Goal: Information Seeking & Learning: Learn about a topic

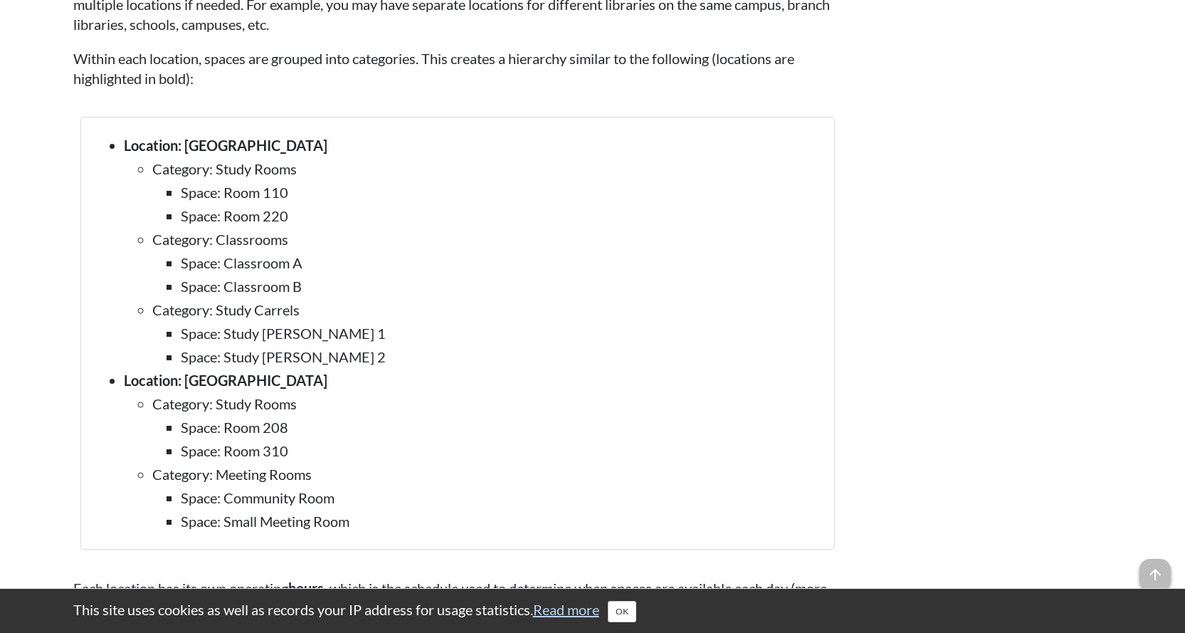
scroll to position [1708, 0]
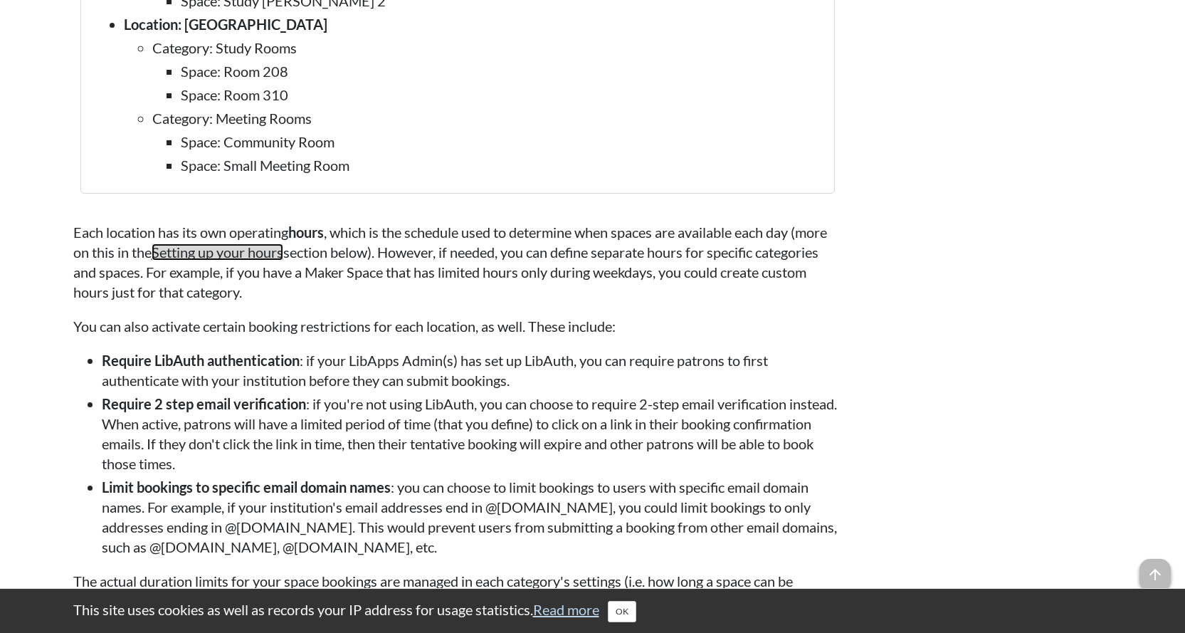
click at [240, 251] on link "Setting up your hours" at bounding box center [218, 251] width 132 height 17
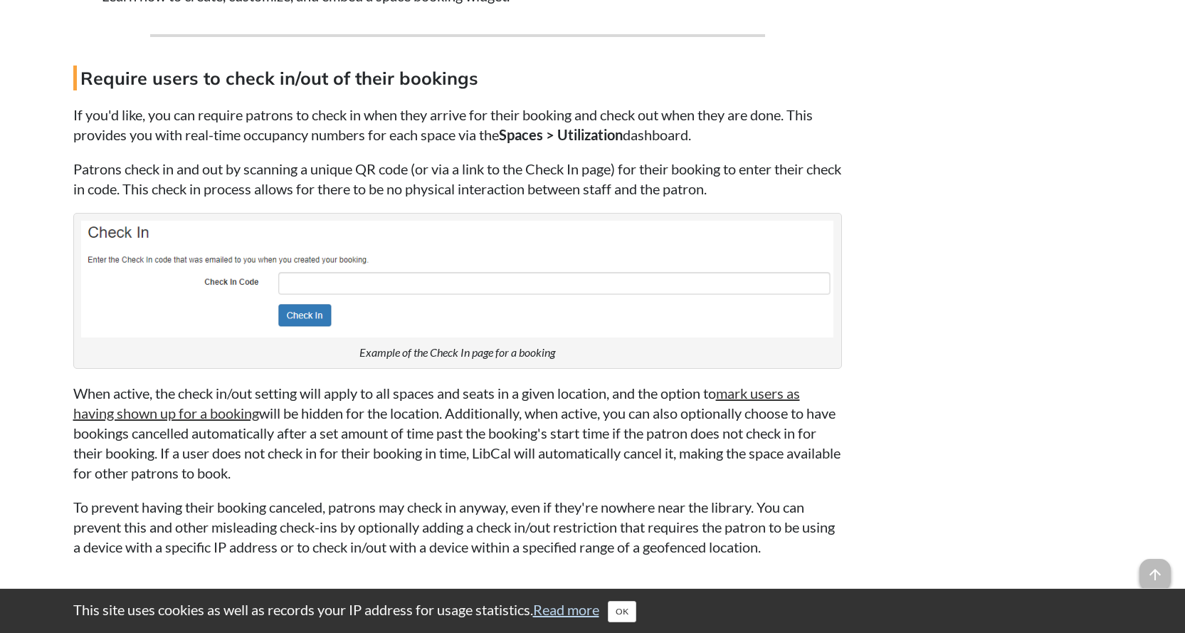
scroll to position [12093, 0]
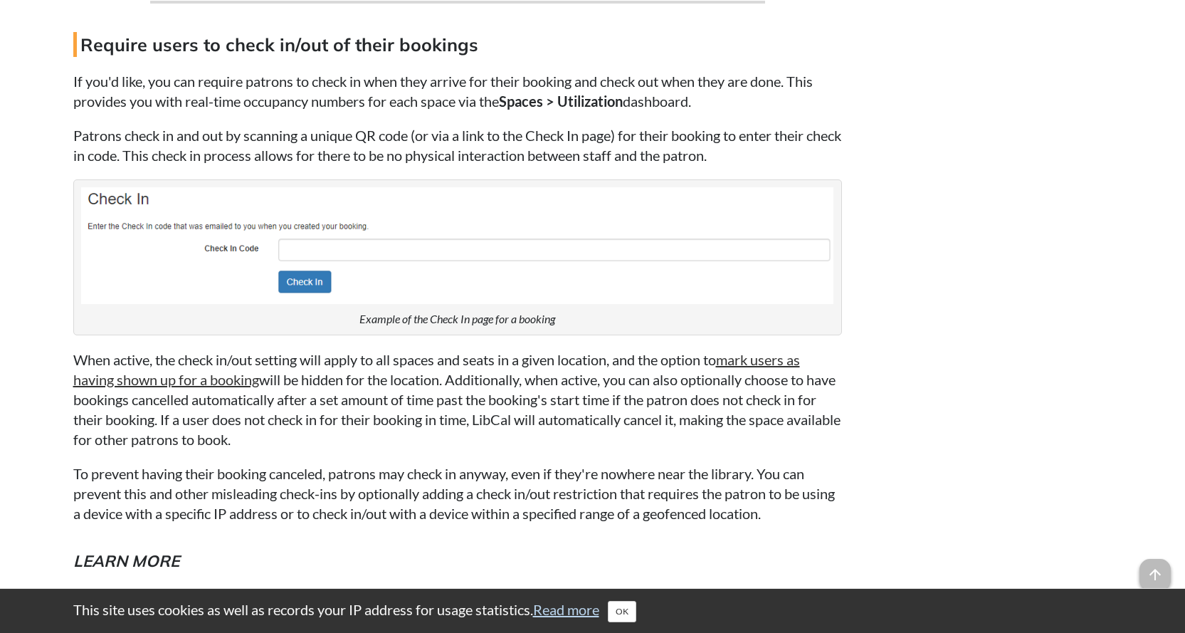
scroll to position [1708, 0]
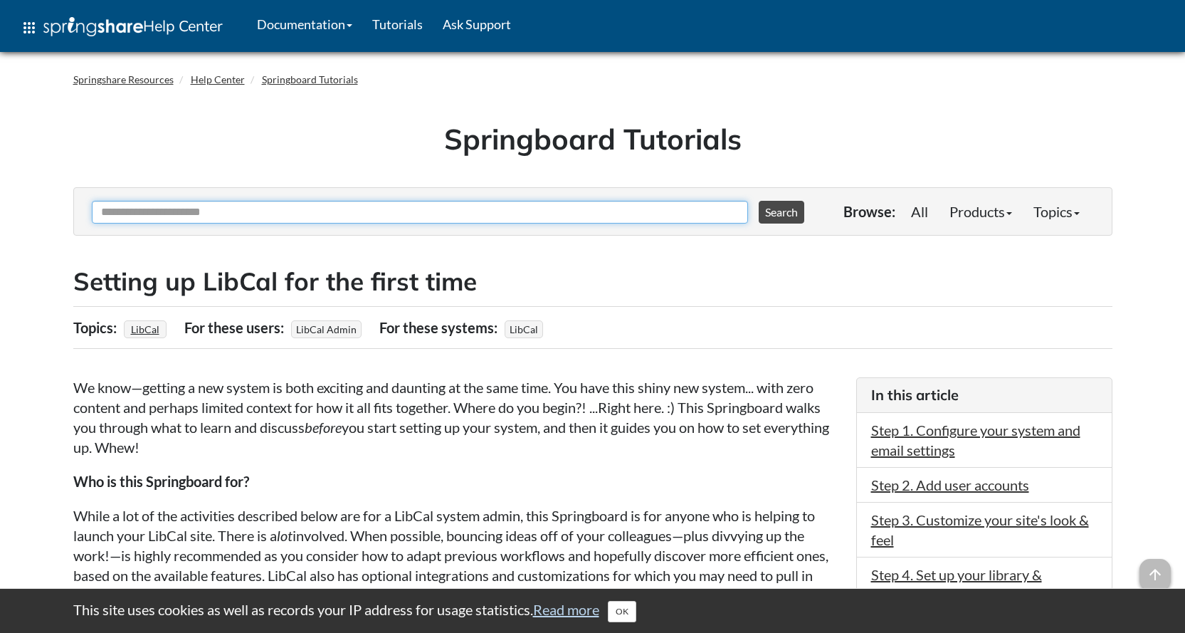
click at [149, 209] on input "Ask Another Question" at bounding box center [420, 212] width 656 height 23
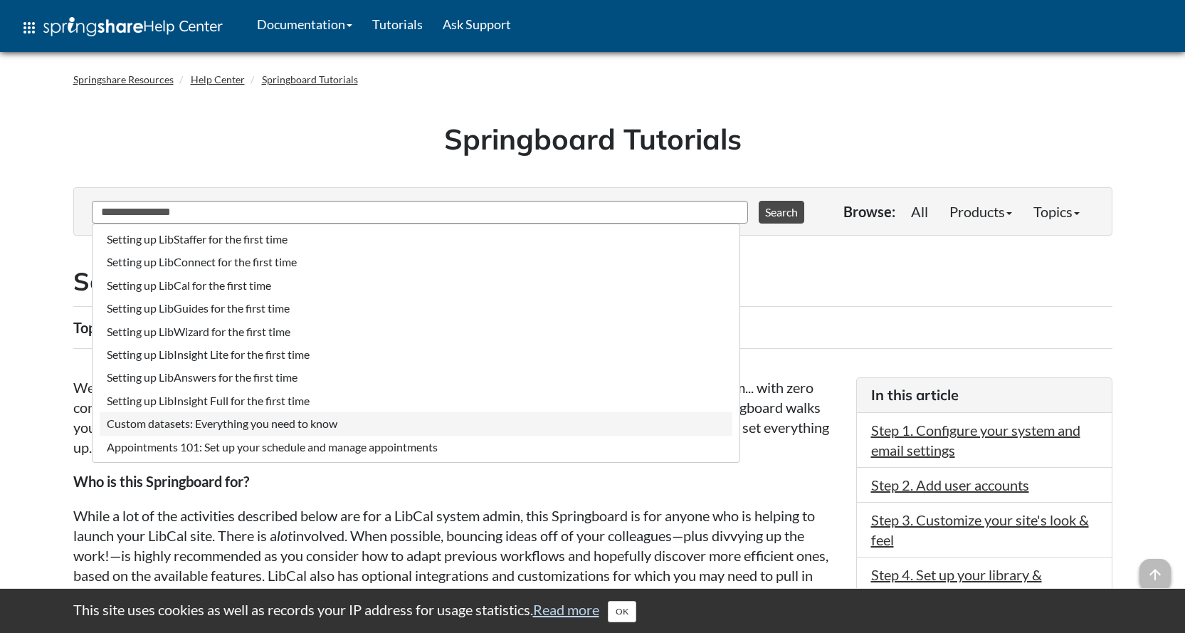
click at [284, 420] on li "Custom datasets: Everything you need to know" at bounding box center [416, 423] width 633 height 23
type input "**********"
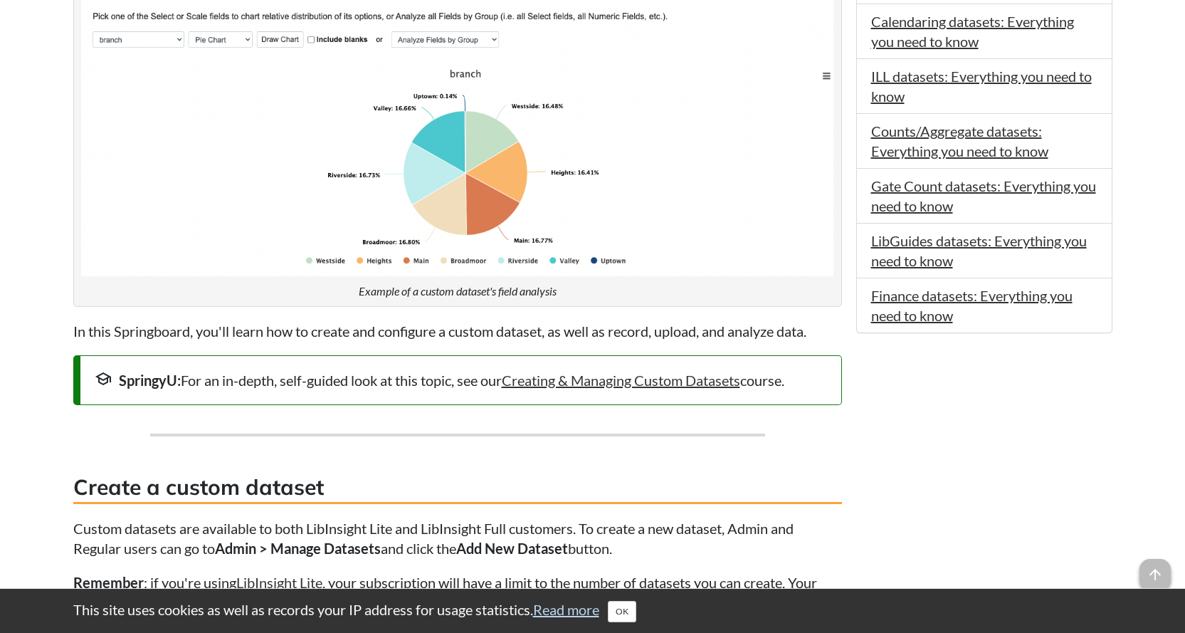
scroll to position [712, 0]
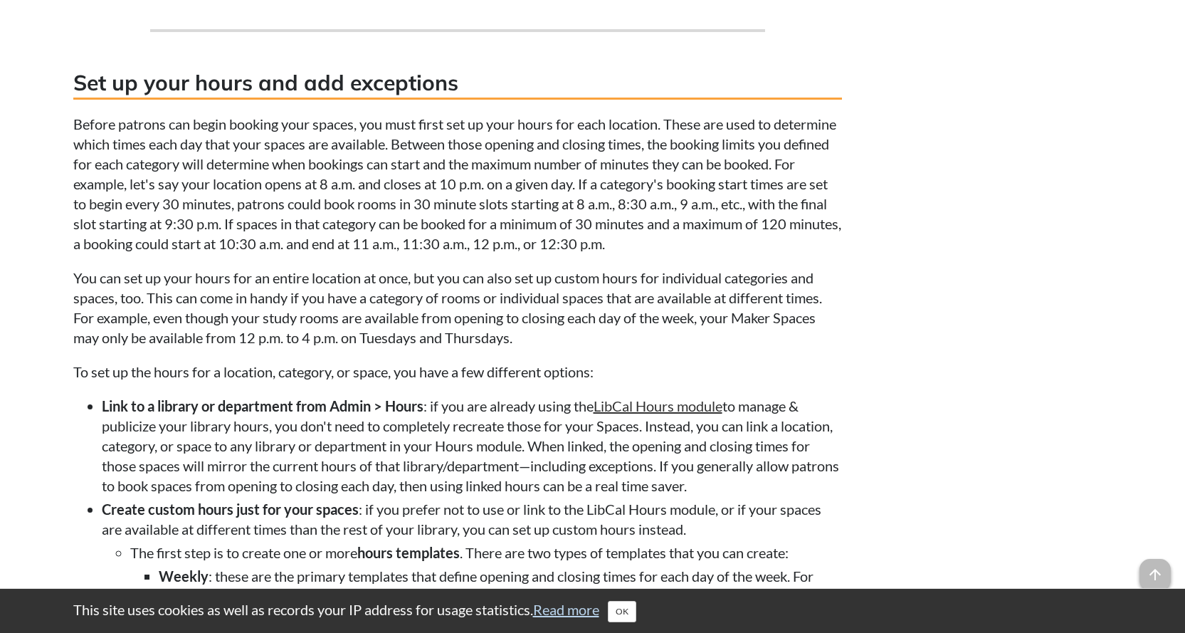
scroll to position [5979, 0]
